Goal: Communication & Community: Answer question/provide support

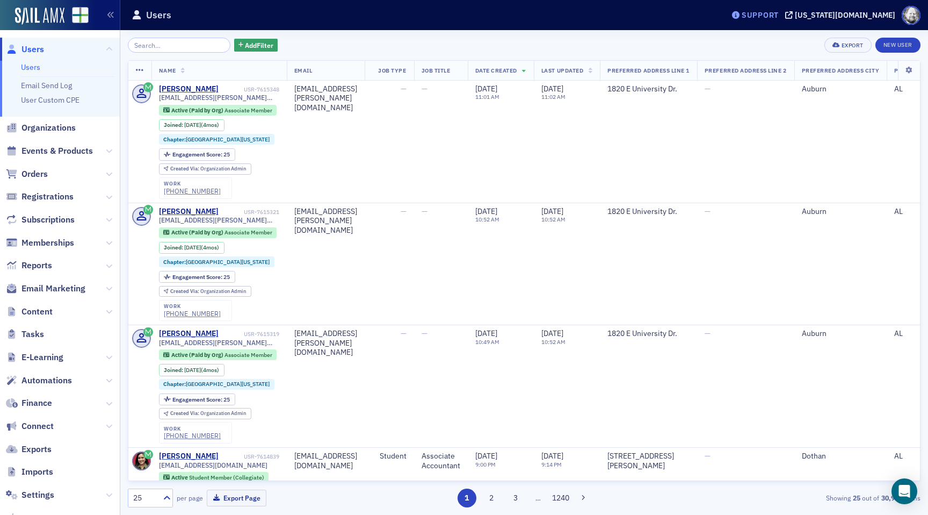
click at [779, 18] on div "Support" at bounding box center [760, 15] width 37 height 10
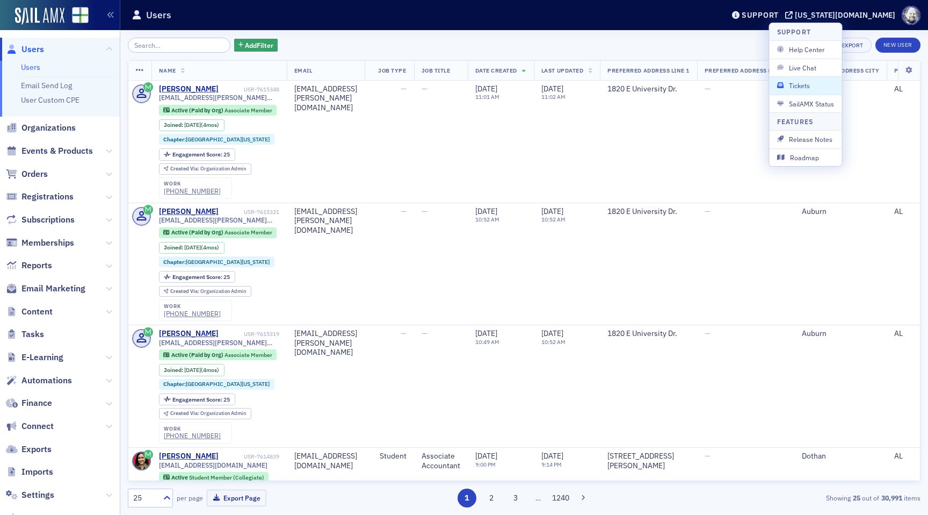
click at [809, 89] on span "Tickets" at bounding box center [805, 86] width 57 height 10
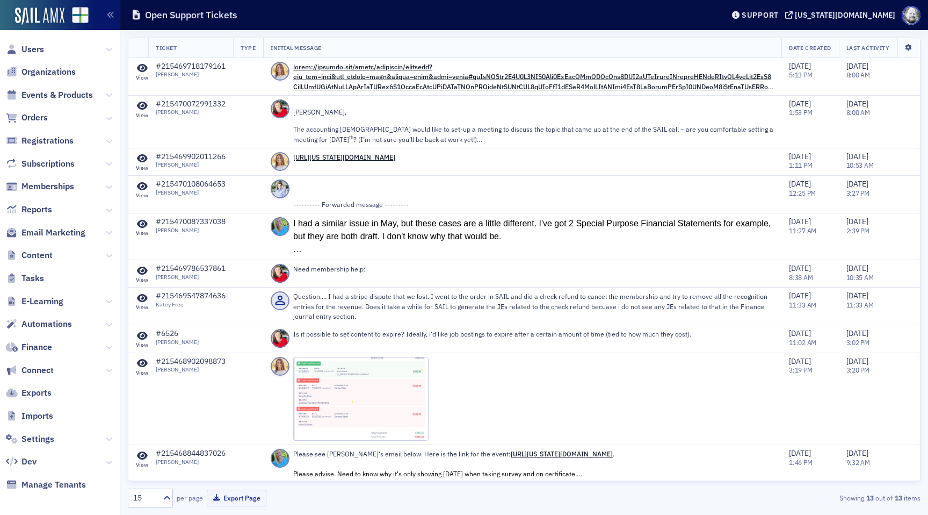
click at [913, 45] on icon at bounding box center [909, 48] width 22 height 6
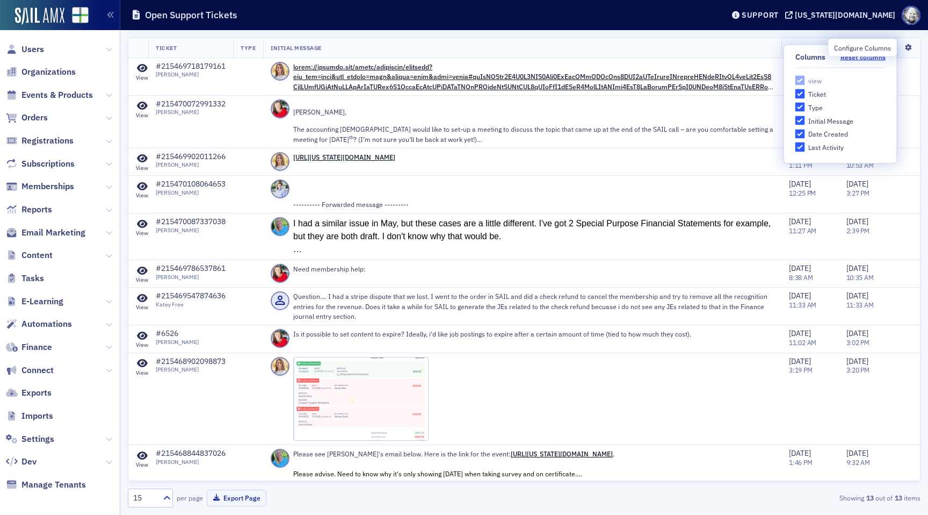
click at [913, 45] on icon at bounding box center [909, 48] width 22 height 6
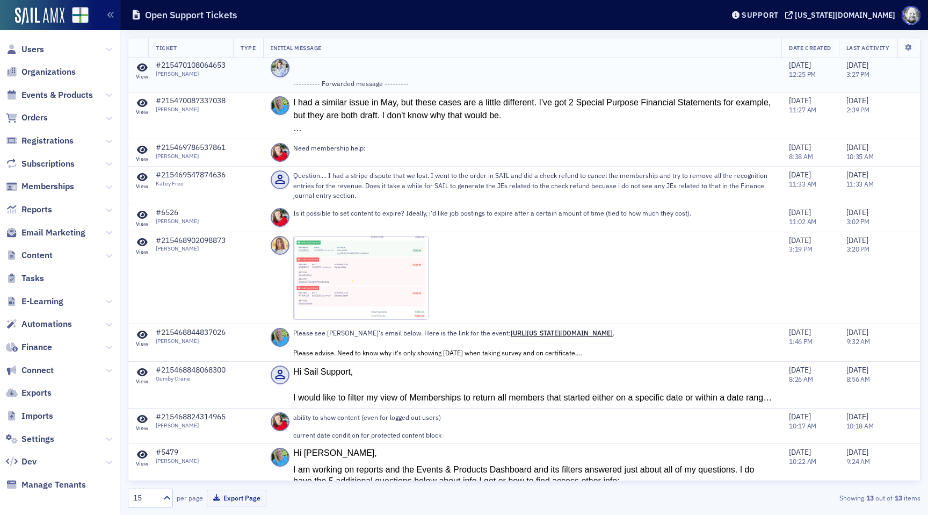
scroll to position [129, 0]
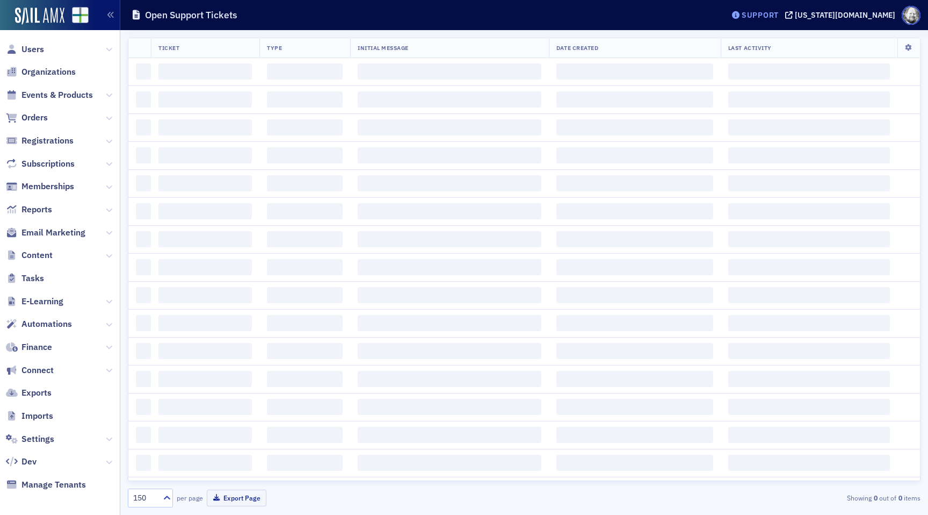
click at [779, 12] on div "Support" at bounding box center [760, 15] width 37 height 10
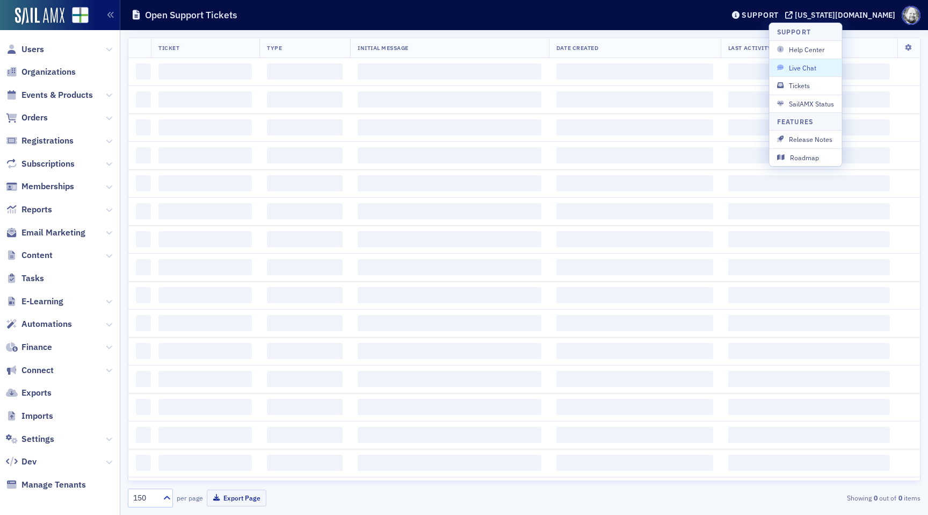
click at [799, 68] on span "Live Chat" at bounding box center [805, 68] width 57 height 10
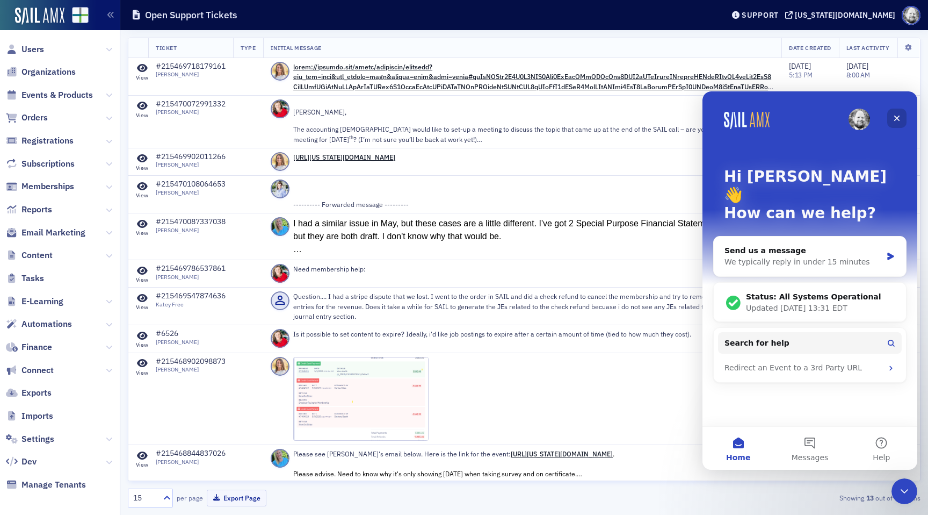
click at [894, 114] on div "Close" at bounding box center [896, 118] width 19 height 19
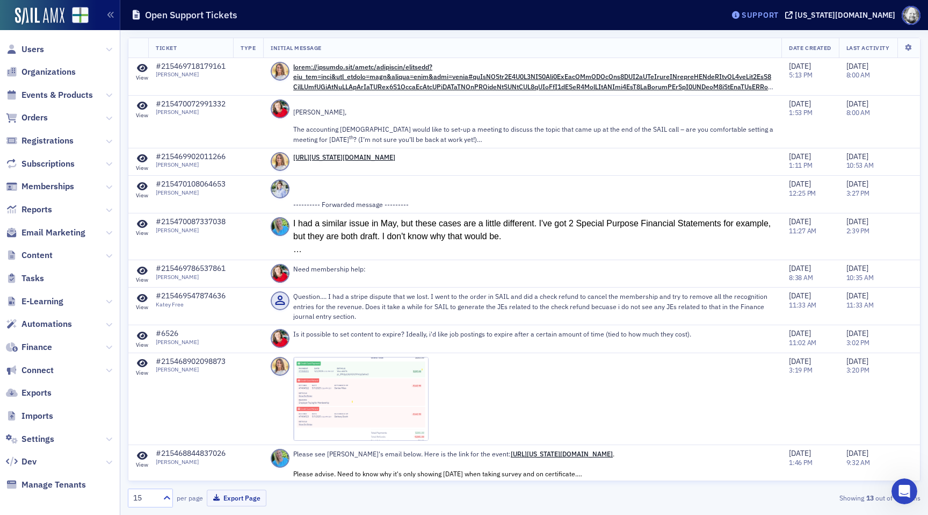
click at [779, 15] on div "Support" at bounding box center [760, 15] width 37 height 10
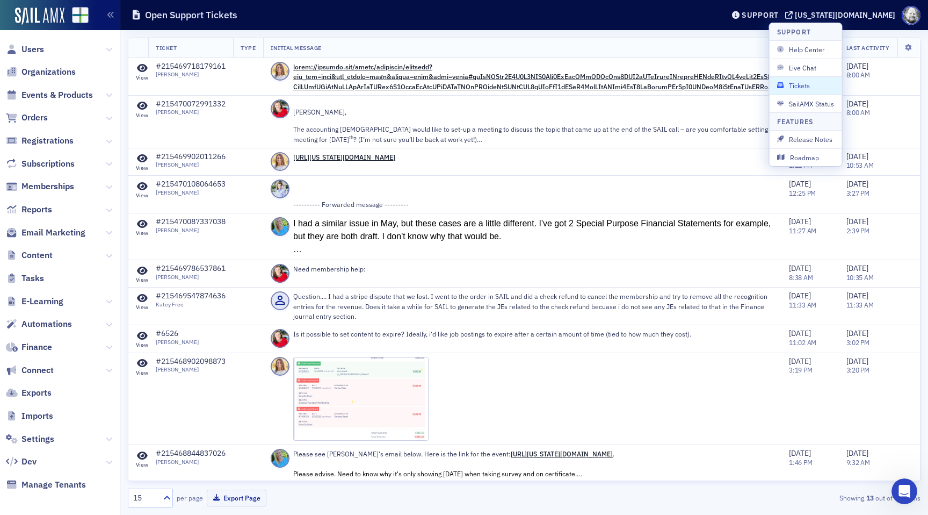
click at [808, 79] on button "Tickets" at bounding box center [806, 85] width 73 height 18
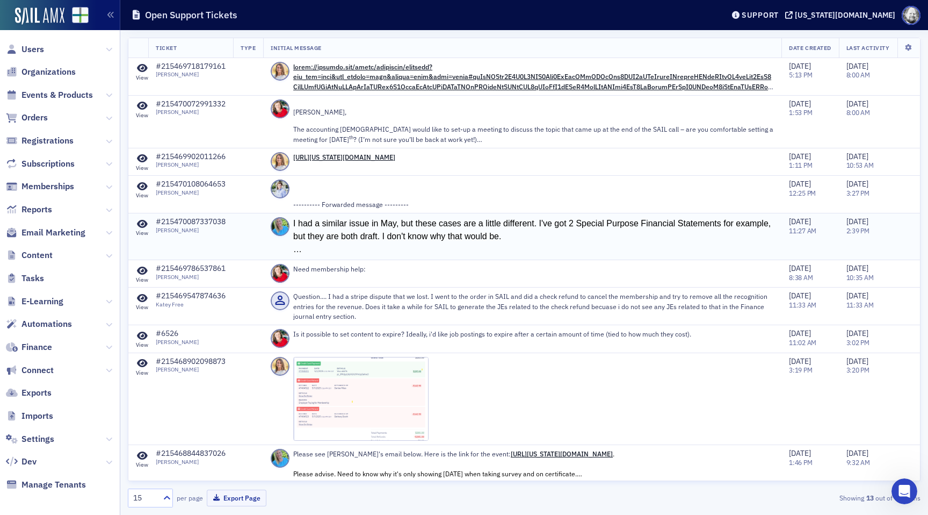
click at [586, 239] on div "I had a similar issue in May, but these cases are a little different. I've got …" at bounding box center [533, 230] width 481 height 26
click at [563, 234] on div "I had a similar issue in May, but these cases are a little different. I've got …" at bounding box center [533, 230] width 481 height 26
click at [145, 226] on icon at bounding box center [142, 224] width 11 height 10
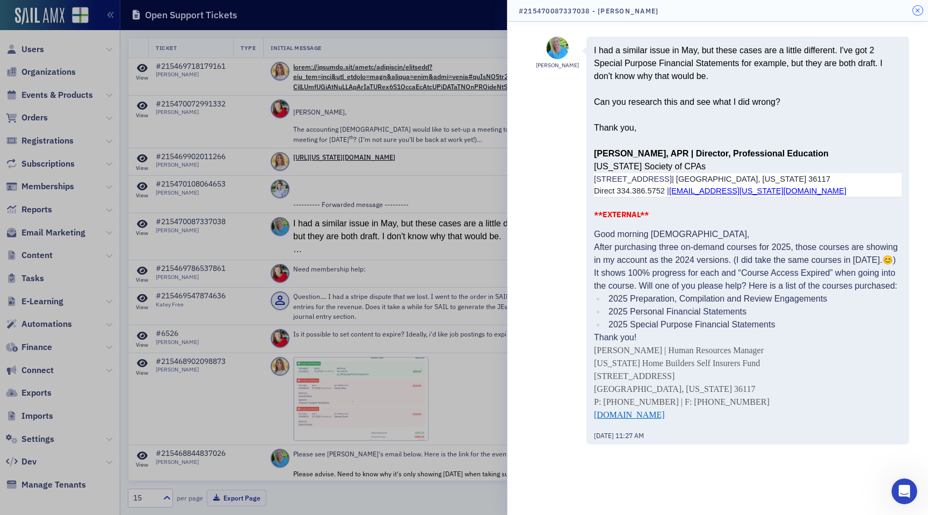
click at [916, 11] on icon "button" at bounding box center [917, 11] width 5 height 6
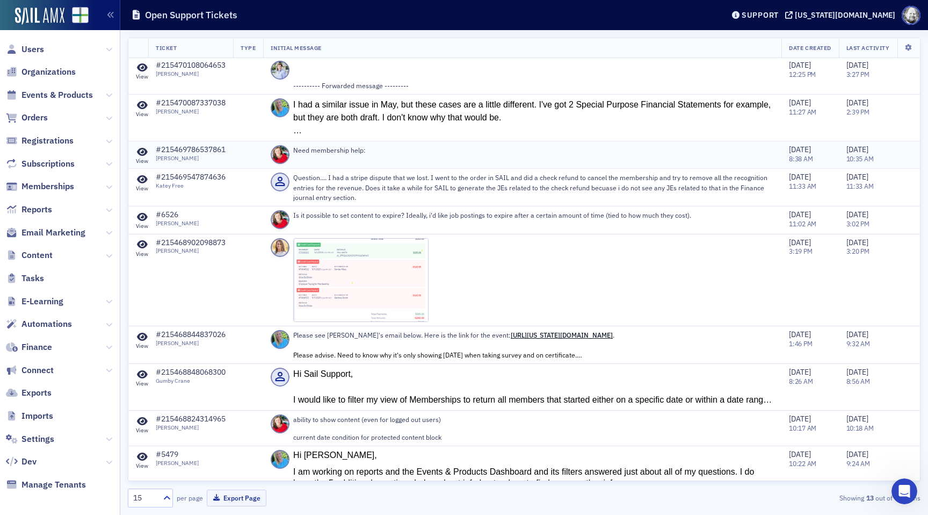
scroll to position [129, 0]
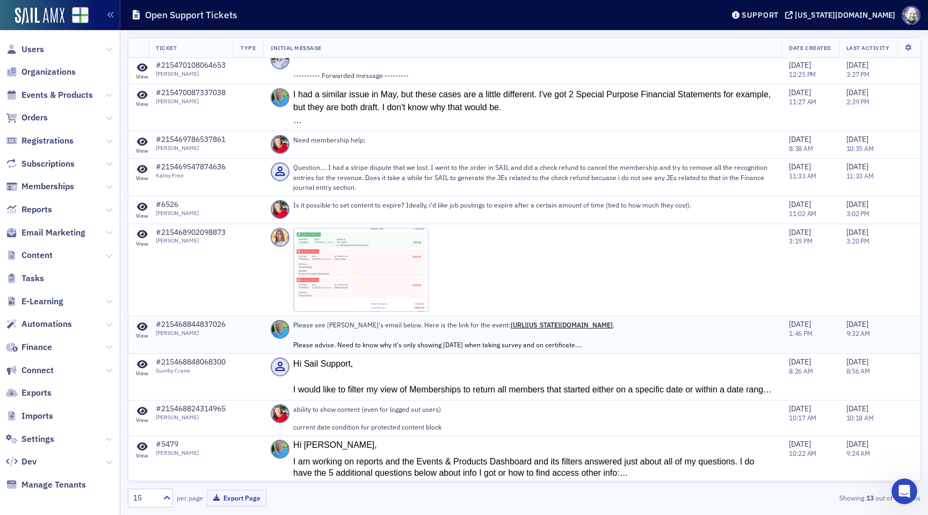
click at [141, 328] on icon at bounding box center [142, 327] width 11 height 10
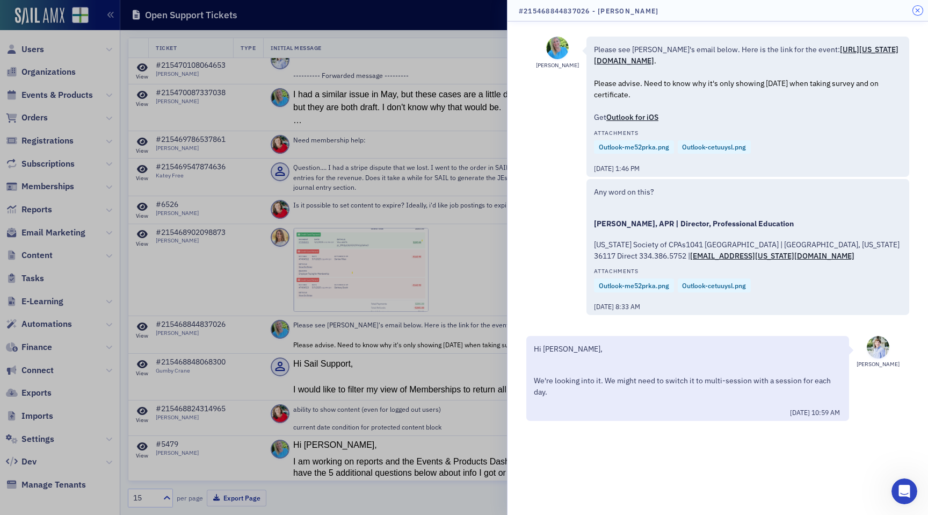
click at [916, 10] on icon "button" at bounding box center [917, 11] width 5 height 6
